Goal: Download file/media

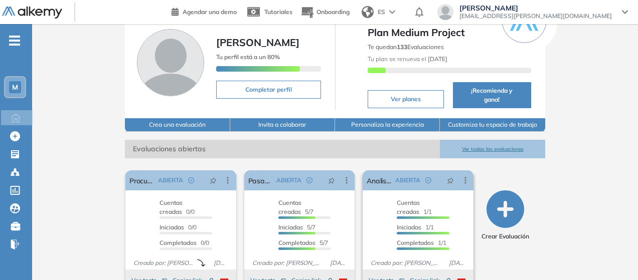
scroll to position [100, 0]
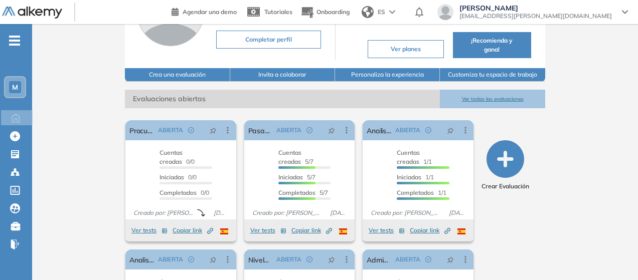
click at [520, 90] on button "Ver todas las evaluaciones" at bounding box center [492, 99] width 105 height 19
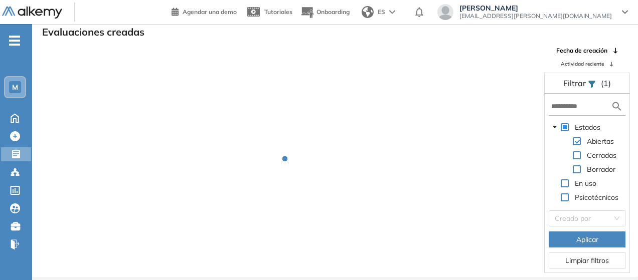
scroll to position [24, 0]
click at [596, 64] on span "Actividad reciente" at bounding box center [581, 64] width 43 height 8
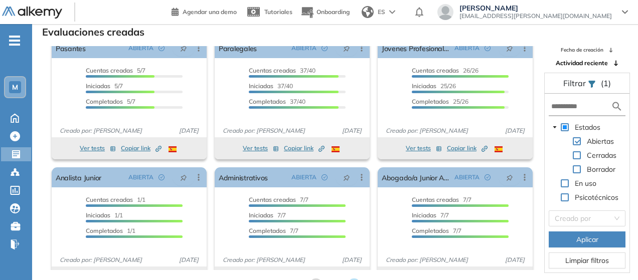
scroll to position [0, 0]
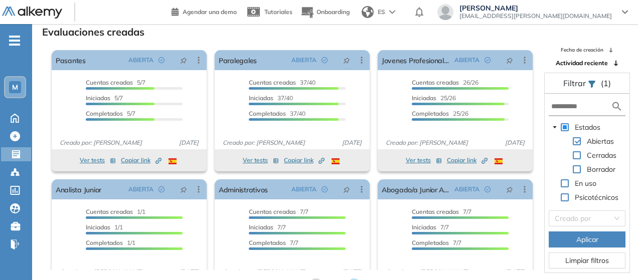
click at [594, 64] on span "Actividad reciente" at bounding box center [581, 63] width 52 height 9
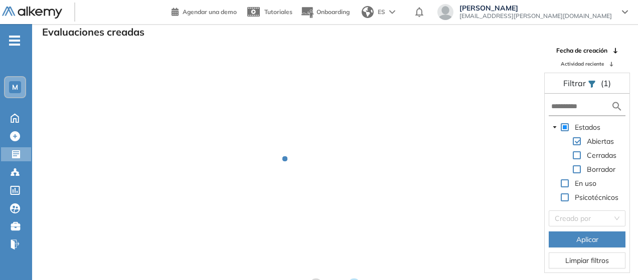
click at [555, 65] on div "Fecha de creación Actividad reciente" at bounding box center [587, 57] width 86 height 22
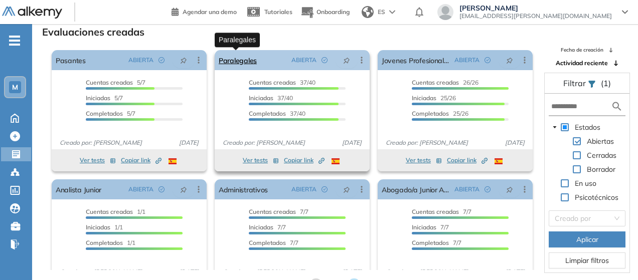
click at [253, 68] on link "Paralegales" at bounding box center [238, 60] width 38 height 20
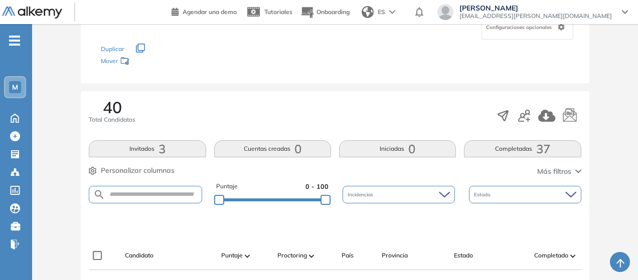
click at [511, 150] on button "Completadas 37" at bounding box center [522, 148] width 117 height 17
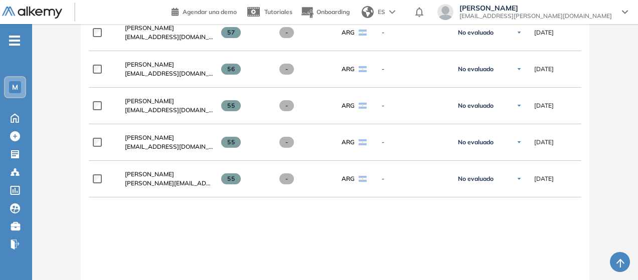
scroll to position [1532, 0]
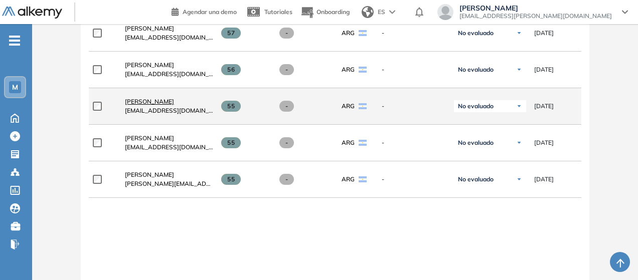
click at [144, 98] on span "[PERSON_NAME]" at bounding box center [149, 102] width 49 height 8
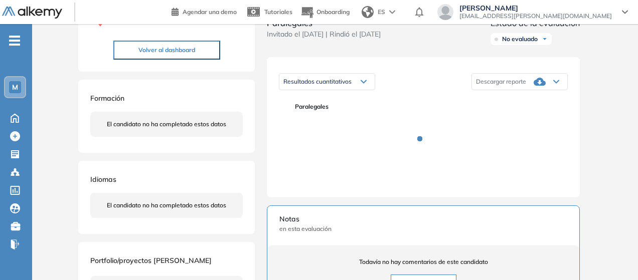
scroll to position [123, 0]
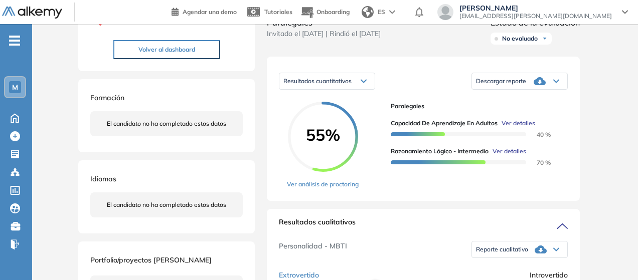
click at [537, 85] on icon at bounding box center [539, 81] width 12 height 8
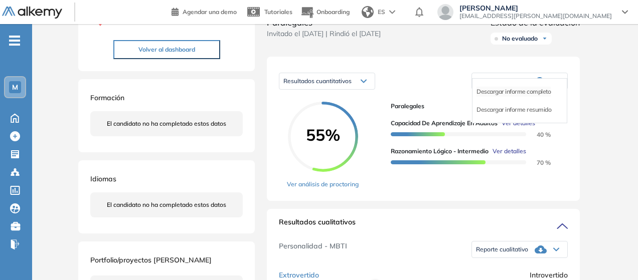
click at [517, 97] on li "Descargar informe completo" at bounding box center [513, 92] width 74 height 10
click at [487, 254] on span "Reporte cualitativo" at bounding box center [502, 250] width 52 height 8
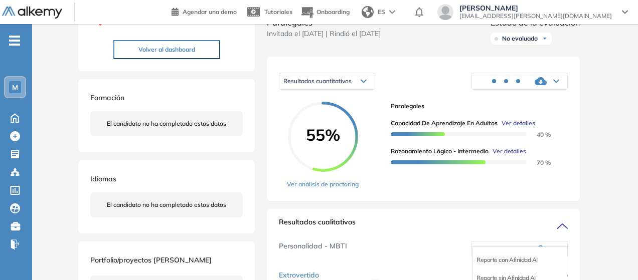
click at [498, 265] on li "Reporte con Afinidad AI" at bounding box center [506, 260] width 61 height 10
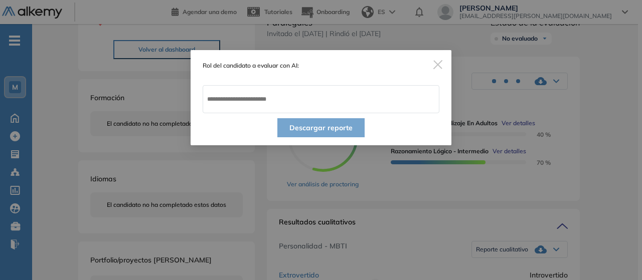
click at [463, 143] on div "Rol del candidato a evaluar con AI: Descargar reporte" at bounding box center [321, 140] width 642 height 280
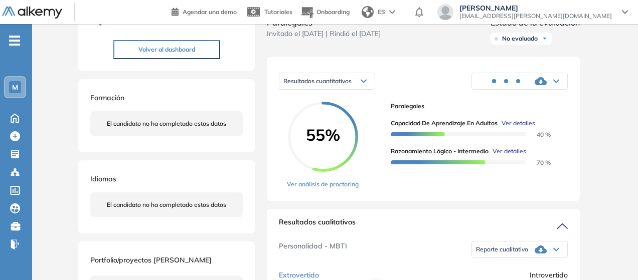
click at [523, 85] on span at bounding box center [502, 81] width 52 height 8
